Goal: Information Seeking & Learning: Learn about a topic

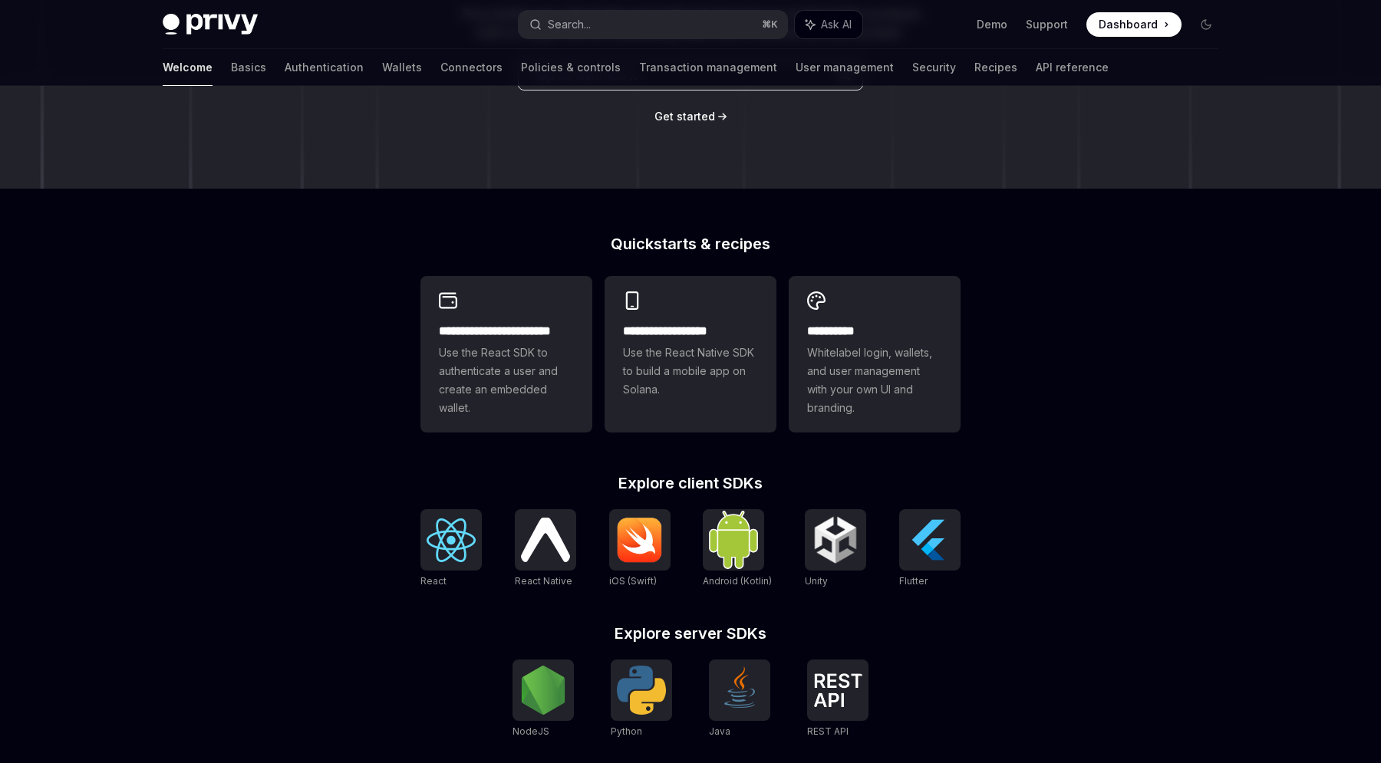
scroll to position [248, 0]
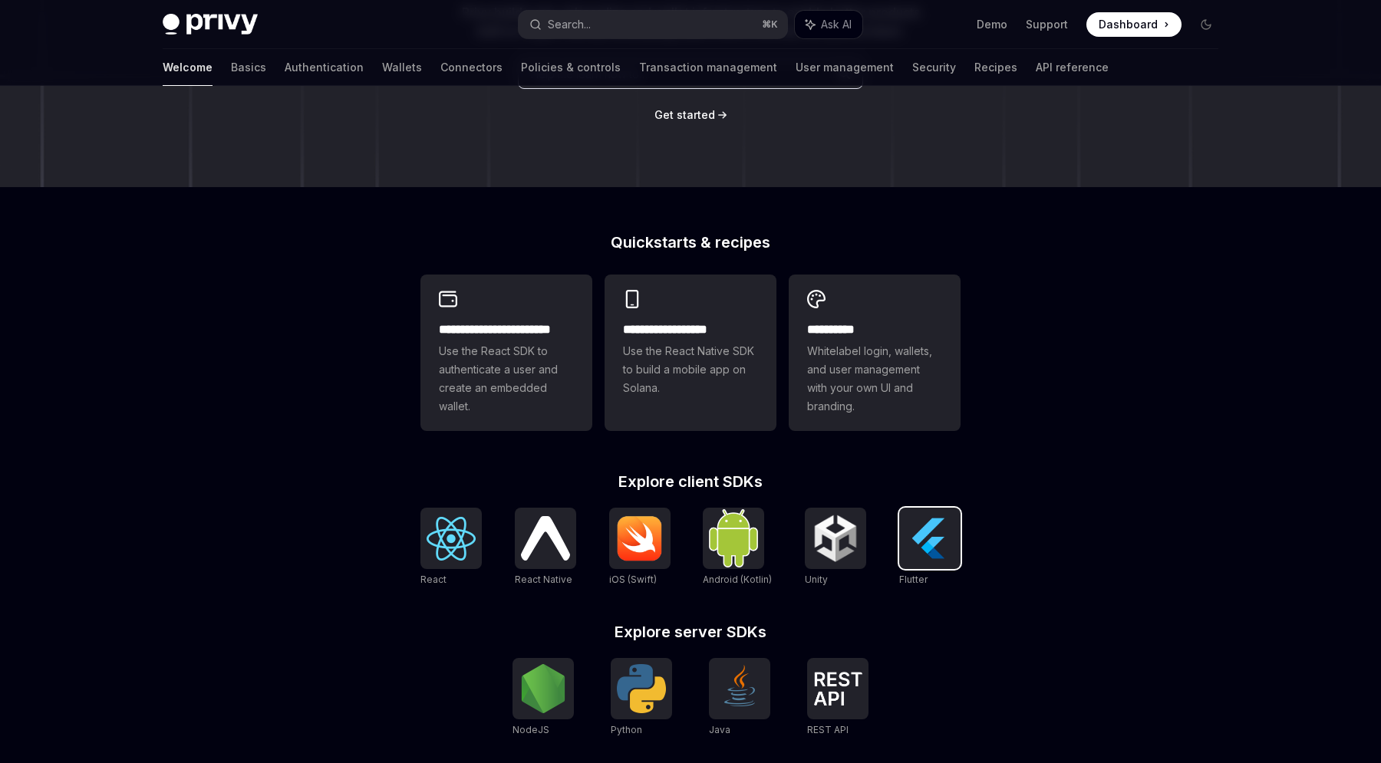
click at [948, 548] on img at bounding box center [929, 538] width 49 height 49
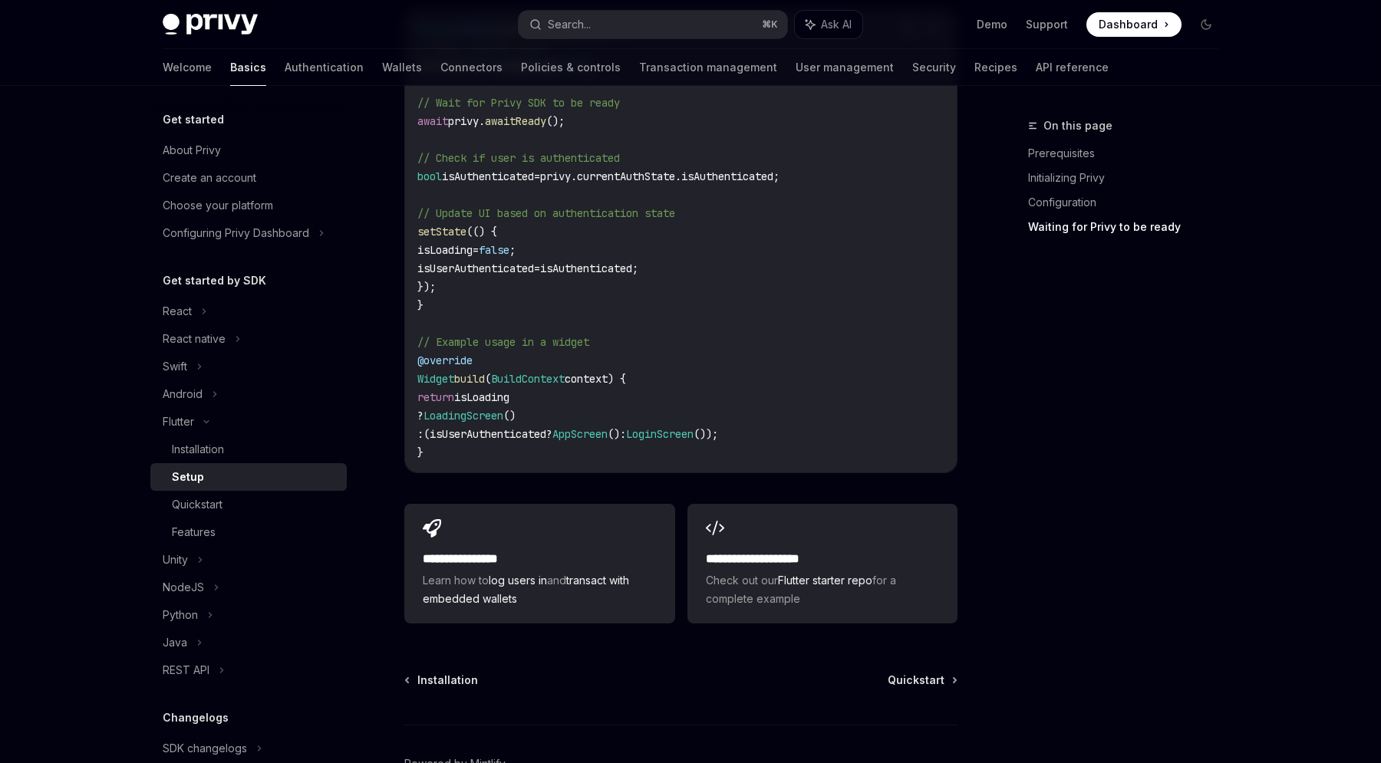
scroll to position [1591, 0]
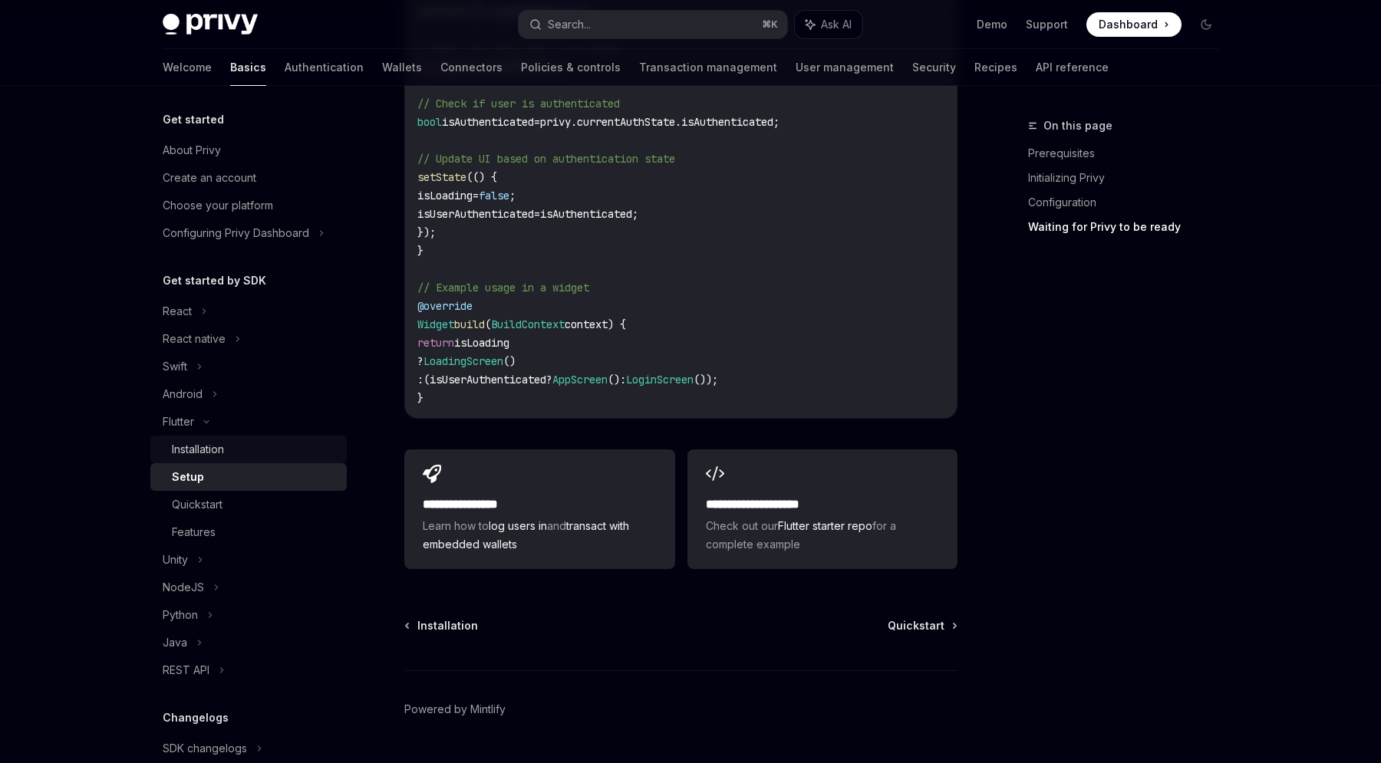
click at [206, 446] on div "Installation" at bounding box center [198, 449] width 52 height 18
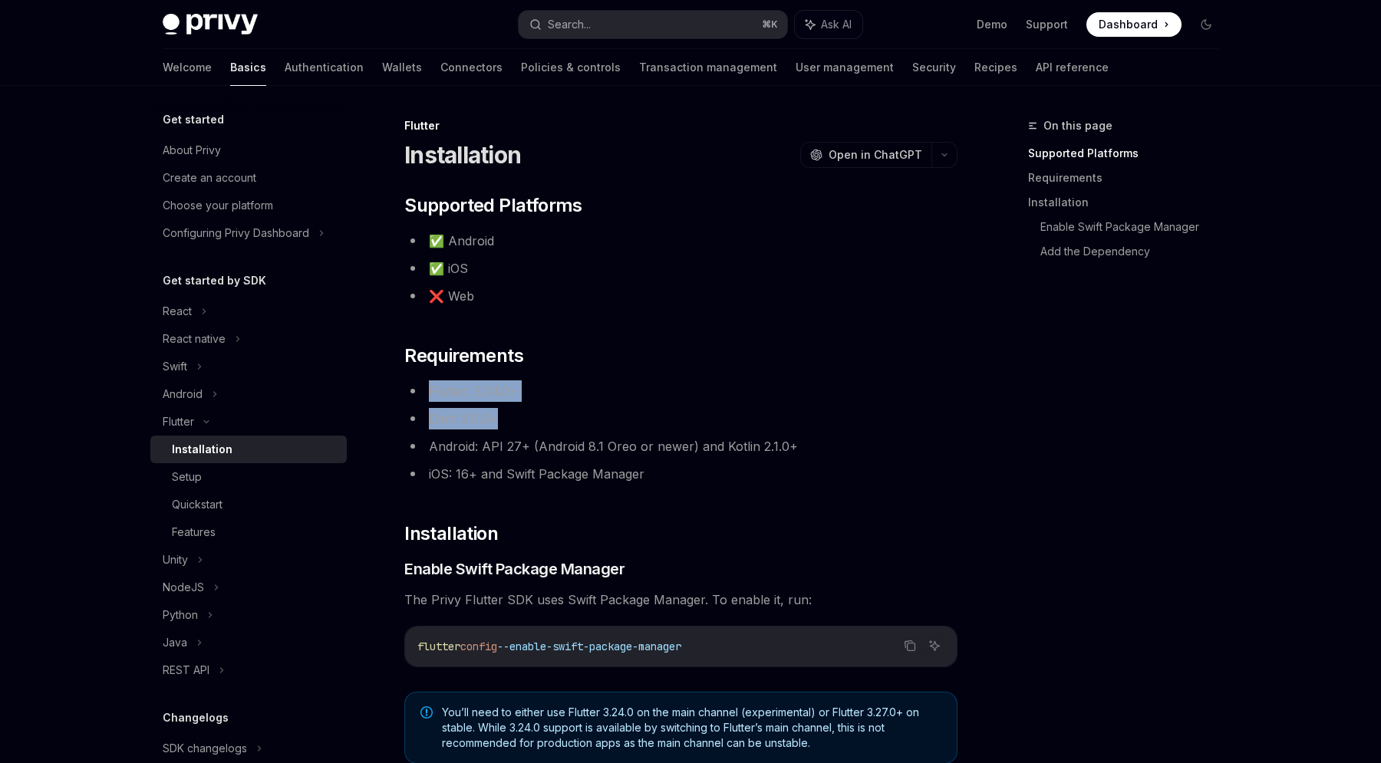
drag, startPoint x: 478, startPoint y: 384, endPoint x: 561, endPoint y: 416, distance: 88.6
click at [561, 416] on div "​ Supported Platforms ✅ Android ✅ iOS ❌ Web ​ Requirements Flutter: 3.24.0+ Dar…" at bounding box center [680, 630] width 553 height 874
click at [563, 416] on li "Dart: 3.0.0+" at bounding box center [680, 418] width 553 height 21
click at [214, 504] on div "Quickstart" at bounding box center [197, 504] width 51 height 18
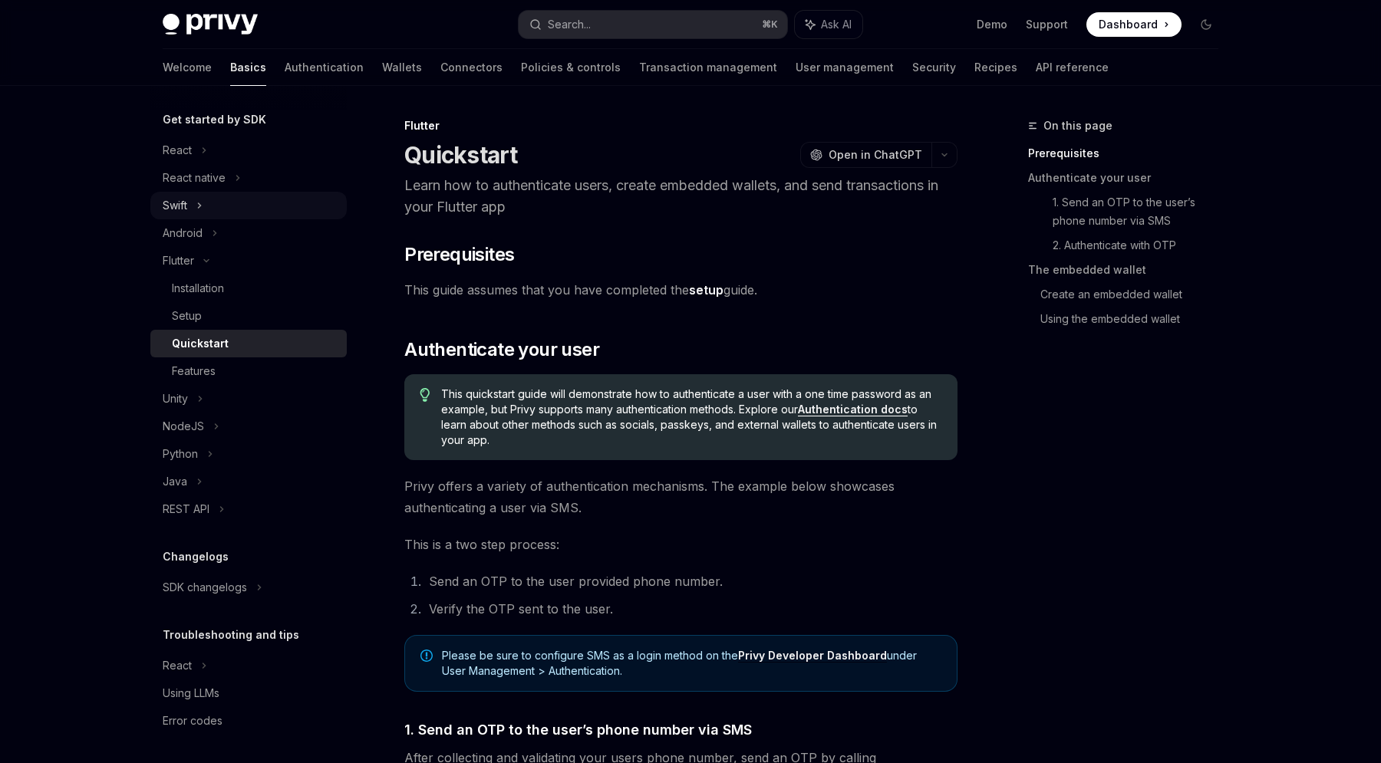
scroll to position [162, 0]
click at [192, 159] on div "SDK changelogs" at bounding box center [177, 149] width 29 height 18
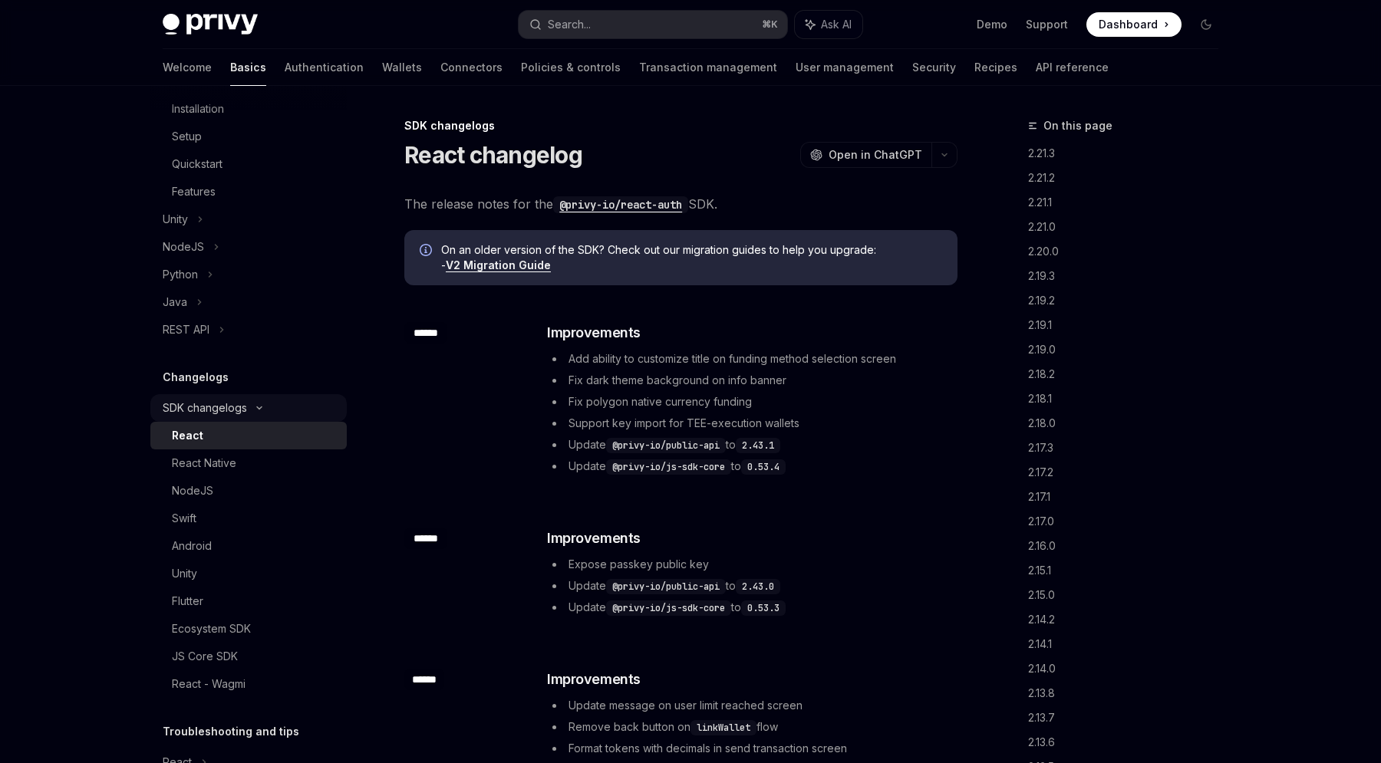
scroll to position [343, 0]
click at [208, 601] on div "Flutter" at bounding box center [255, 599] width 166 height 18
click at [180, 600] on div "Flutter" at bounding box center [187, 599] width 31 height 18
type textarea "*"
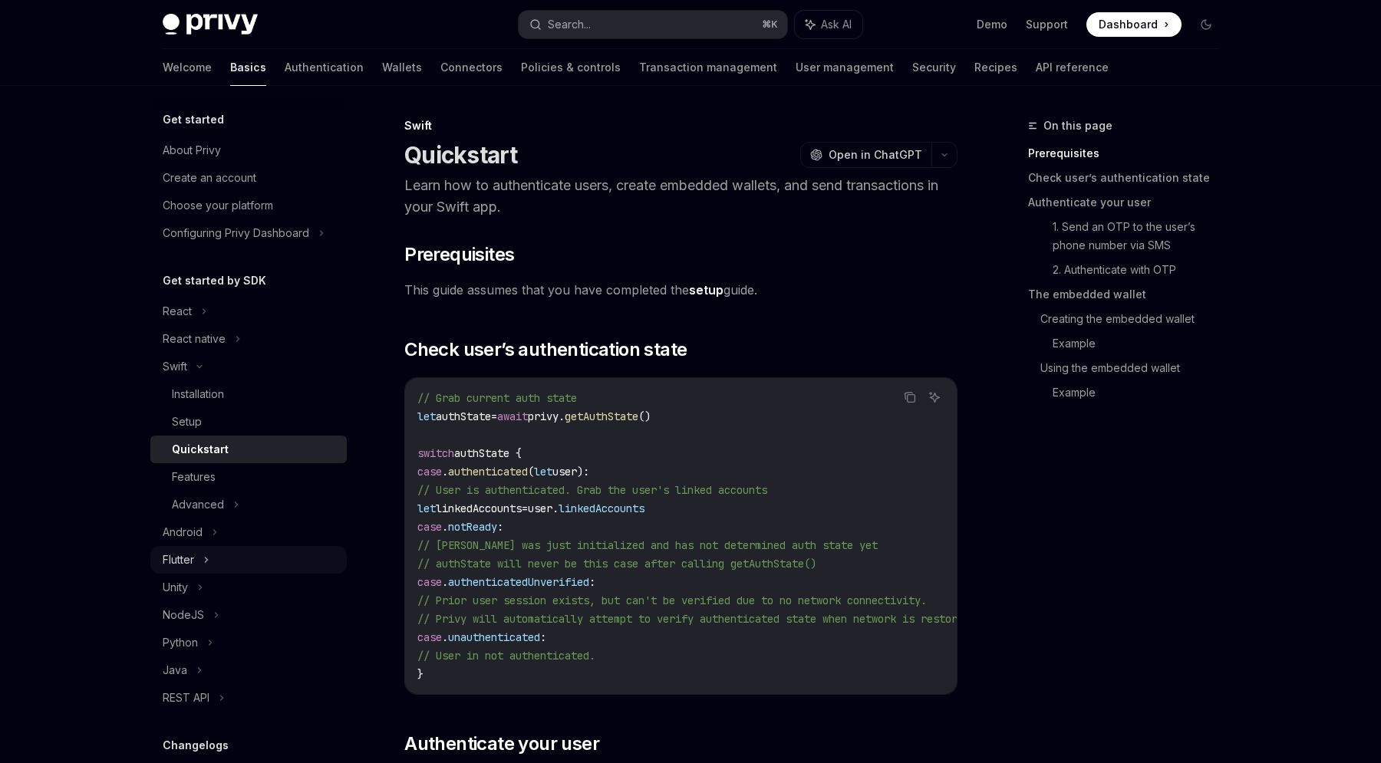
click at [197, 556] on div "Flutter" at bounding box center [248, 560] width 196 height 28
type textarea "*"
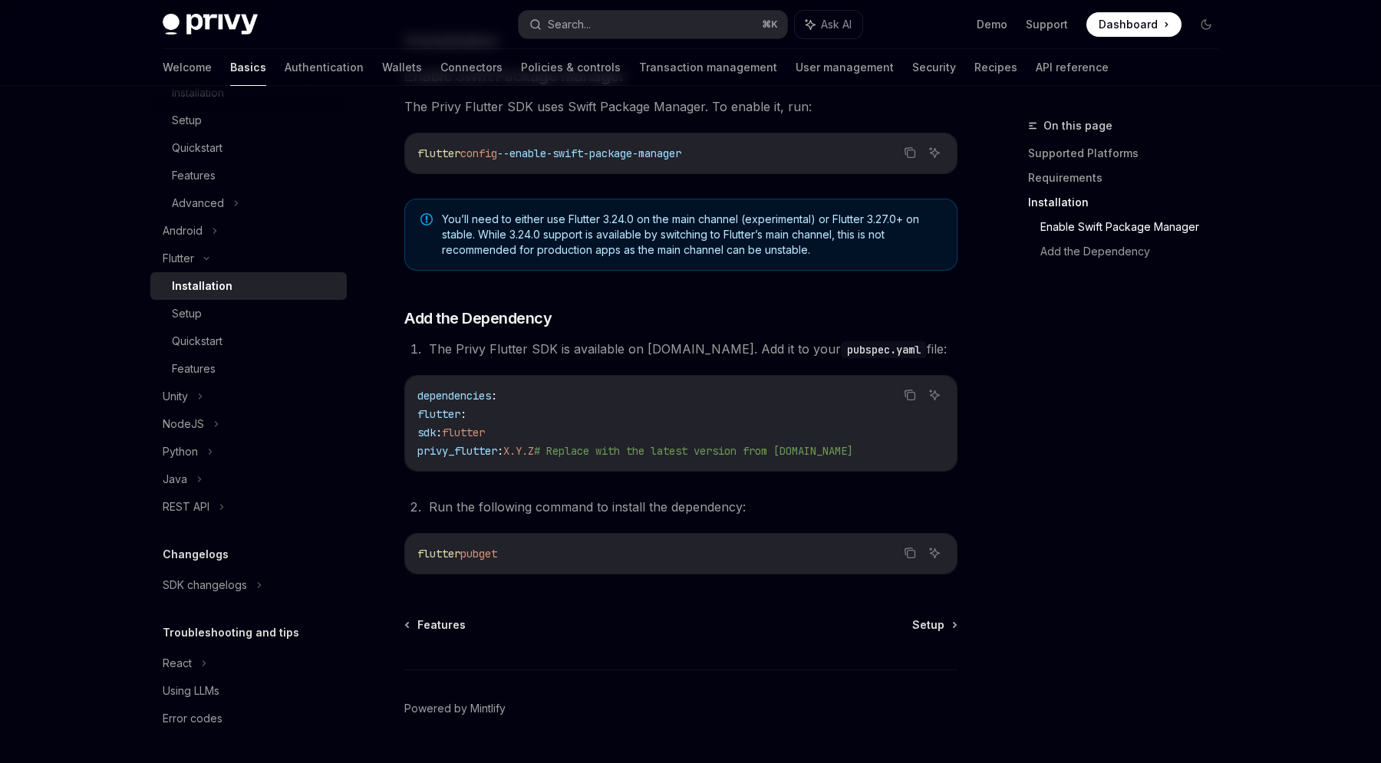
scroll to position [514, 0]
